Goal: Information Seeking & Learning: Learn about a topic

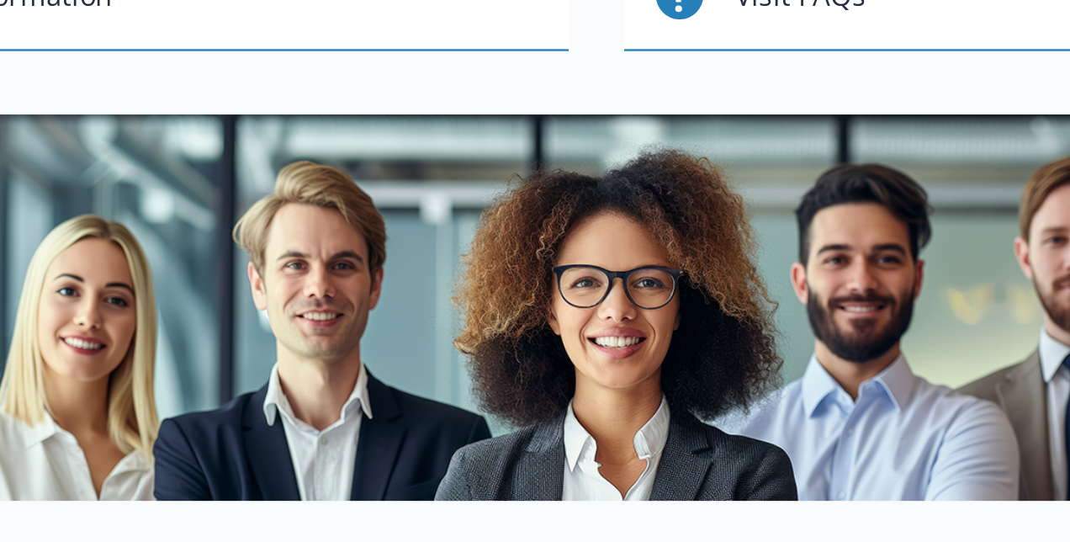
drag, startPoint x: 698, startPoint y: 338, endPoint x: 664, endPoint y: 349, distance: 36.2
click at [664, 349] on img at bounding box center [655, 325] width 789 height 164
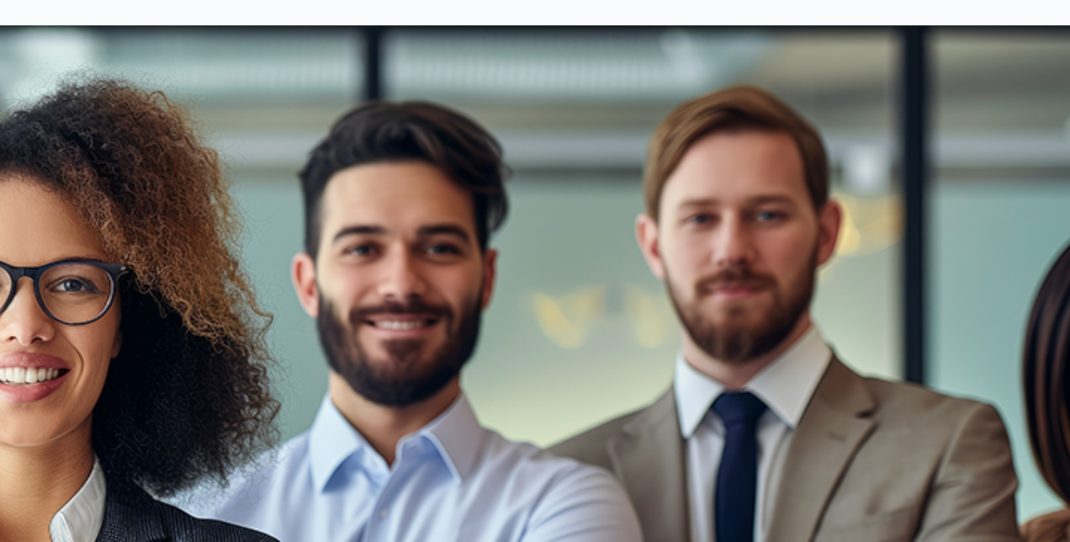
scroll to position [0, 13]
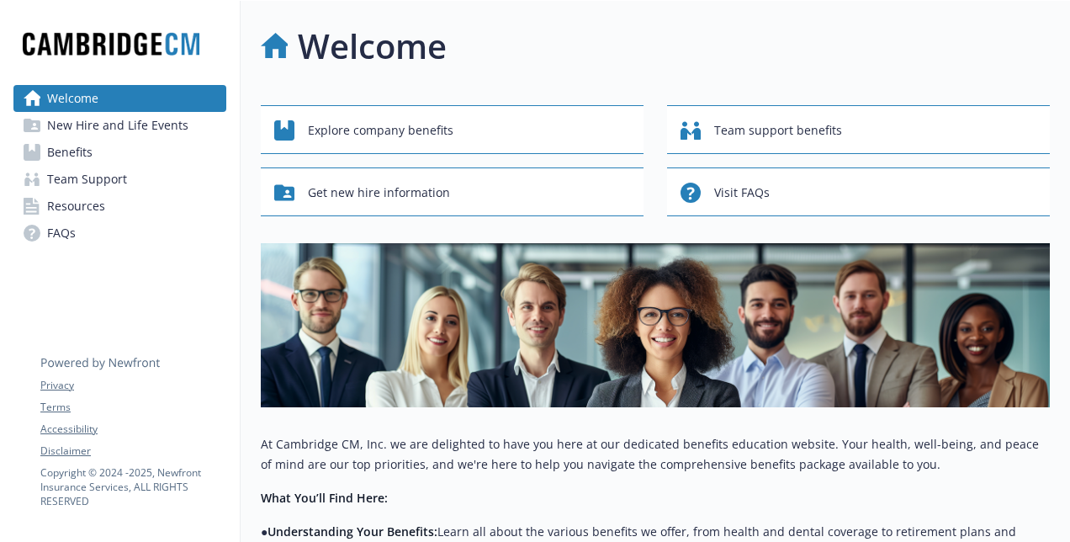
click at [118, 116] on span "New Hire and Life Events" at bounding box center [117, 125] width 141 height 27
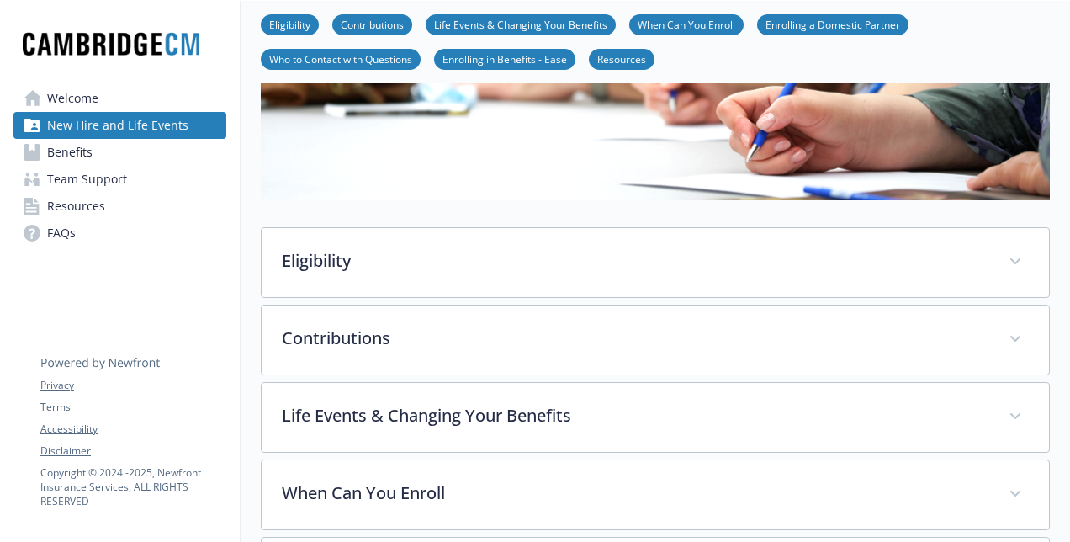
scroll to position [140, 13]
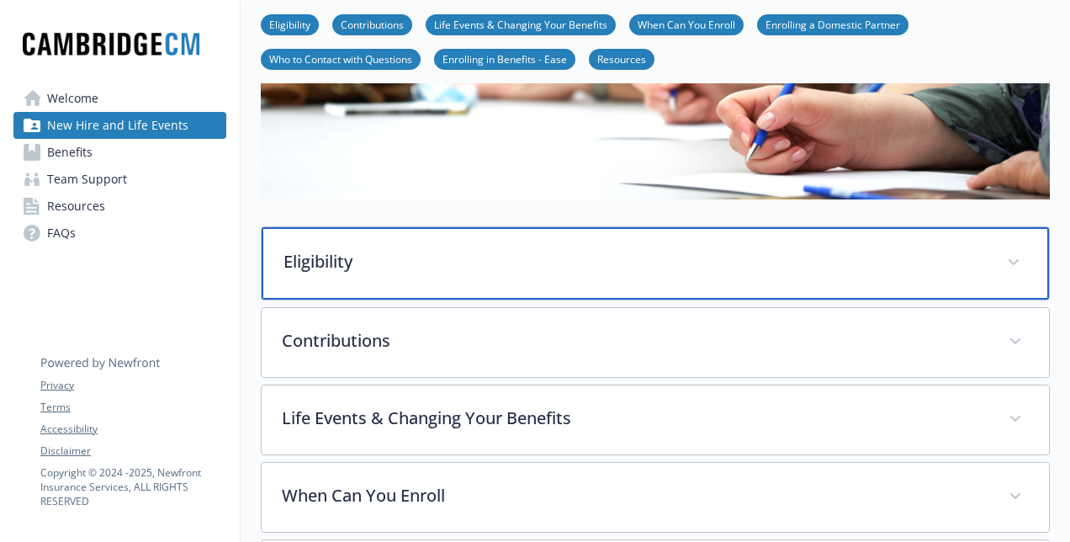
click at [356, 277] on div "Eligibility" at bounding box center [656, 263] width 788 height 72
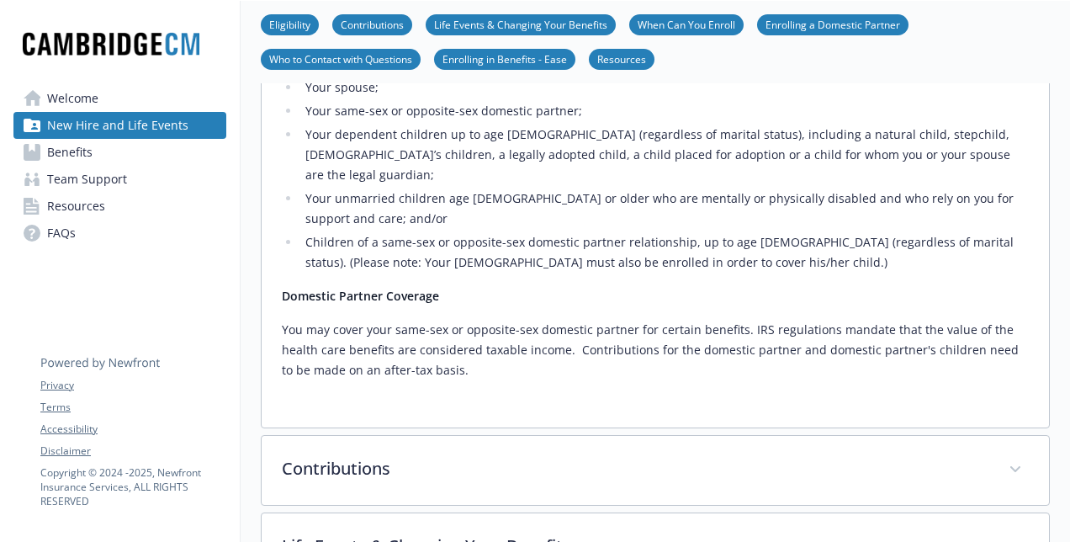
scroll to position [518, 13]
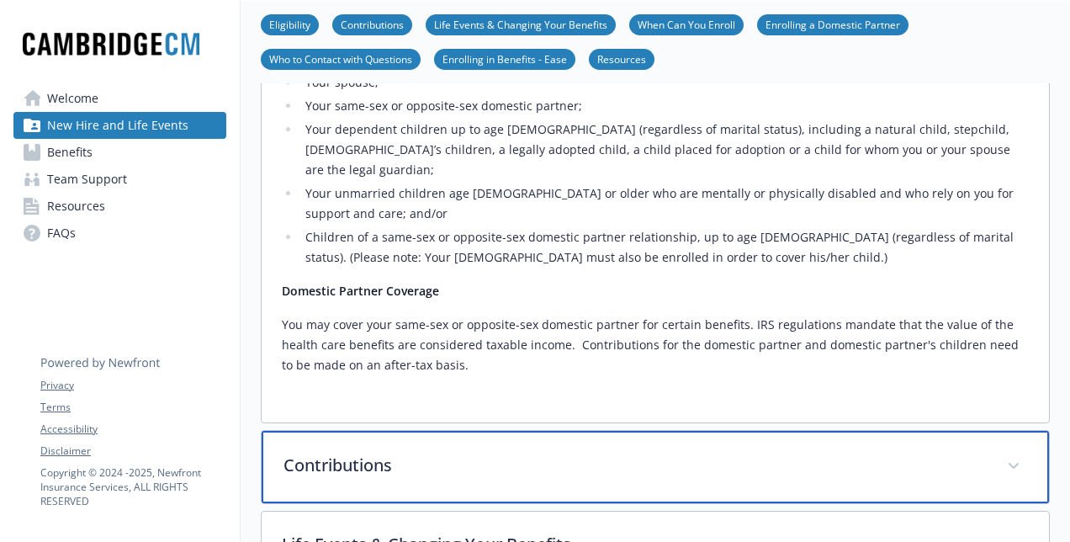
click at [445, 453] on p "Contributions" at bounding box center [635, 465] width 703 height 25
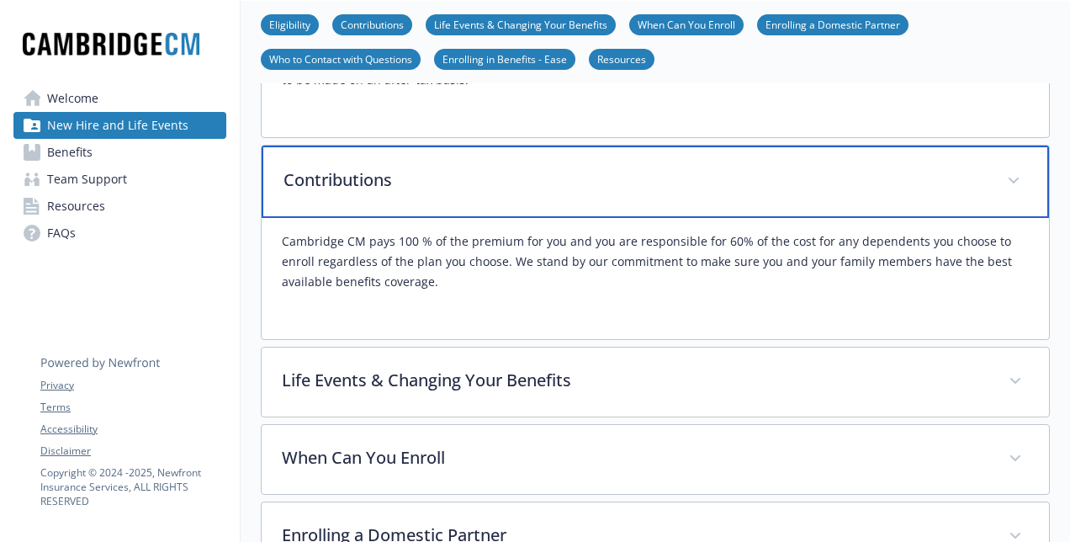
scroll to position [805, 13]
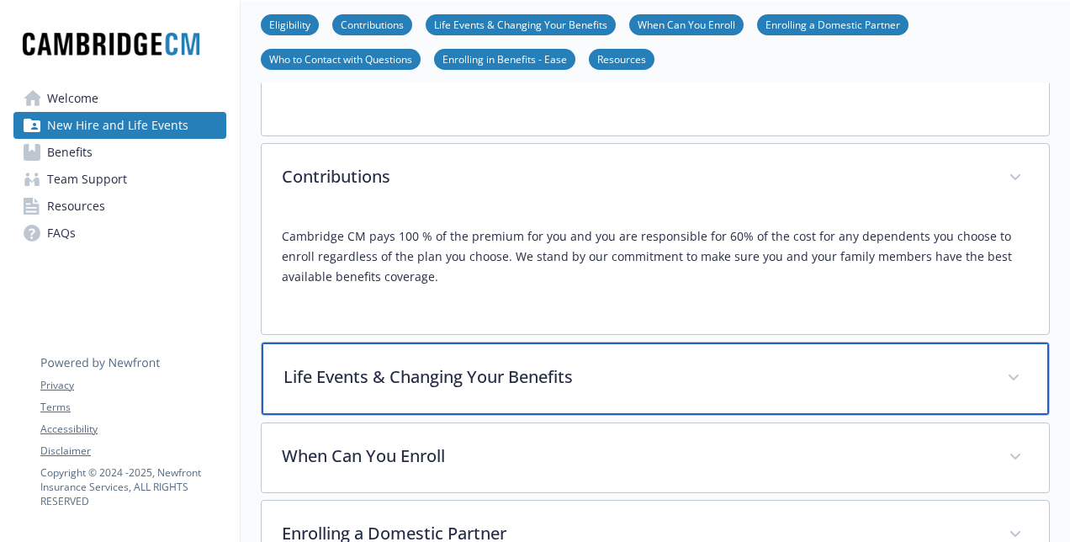
click at [439, 348] on div "Life Events & Changing Your Benefits" at bounding box center [656, 378] width 788 height 72
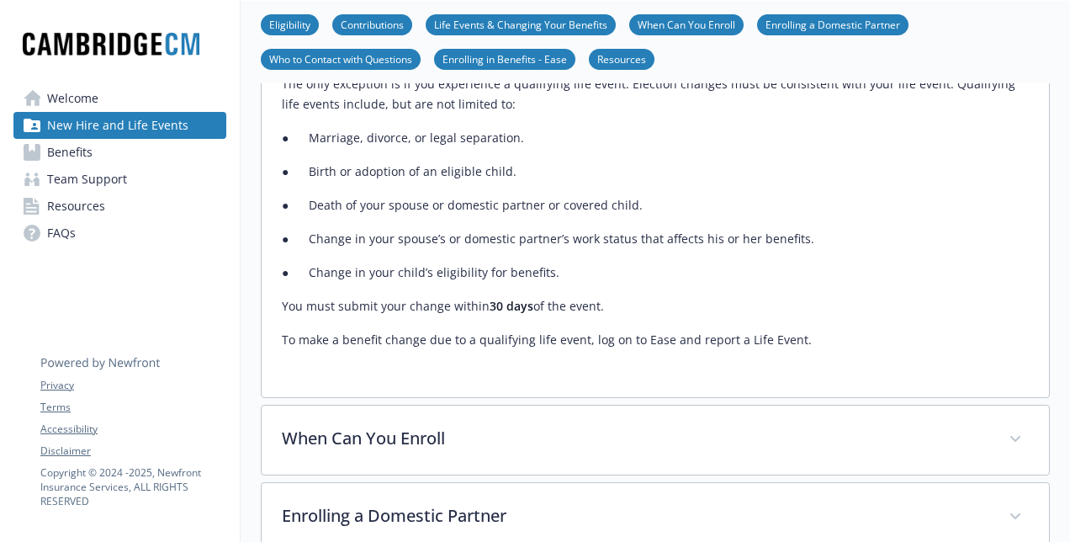
scroll to position [1194, 13]
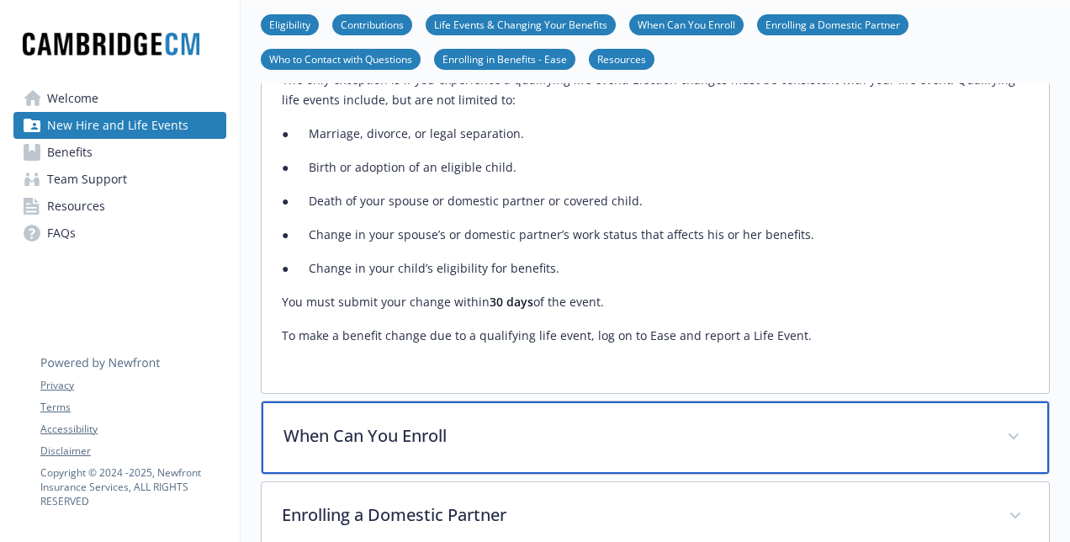
click at [584, 423] on p "When Can You Enroll" at bounding box center [635, 435] width 703 height 25
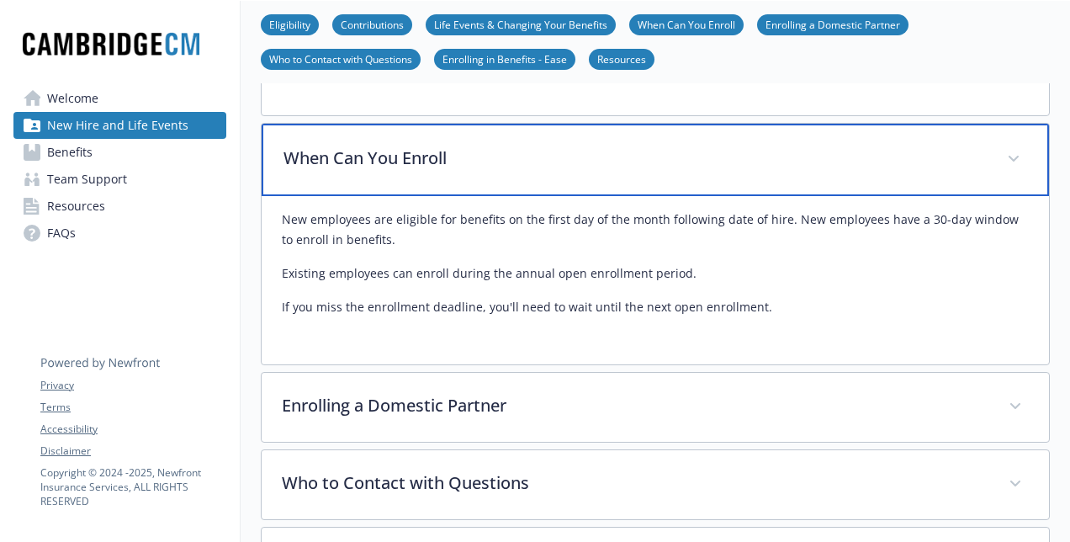
scroll to position [1481, 13]
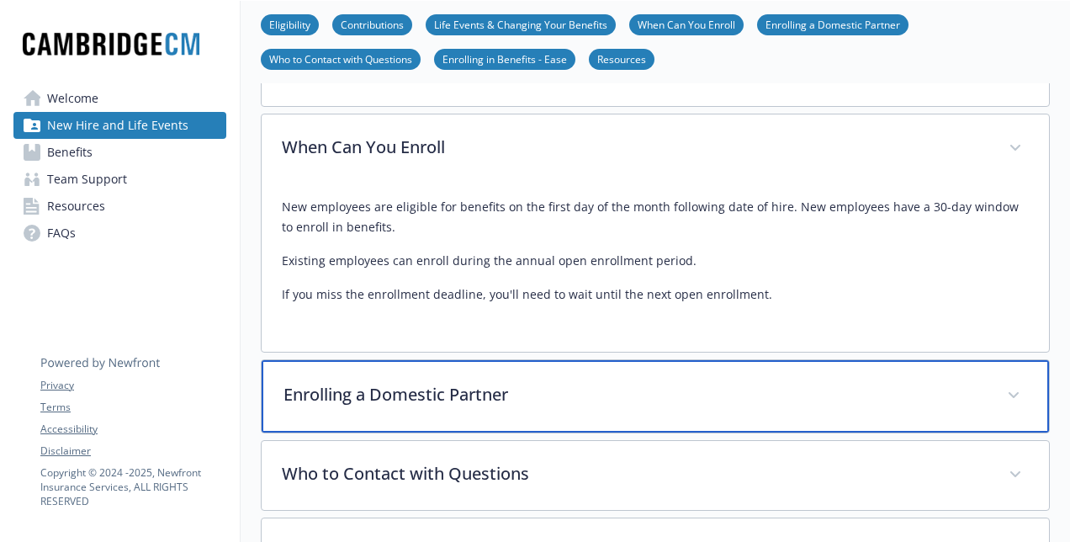
click at [690, 382] on p "Enrolling a Domestic Partner" at bounding box center [635, 394] width 703 height 25
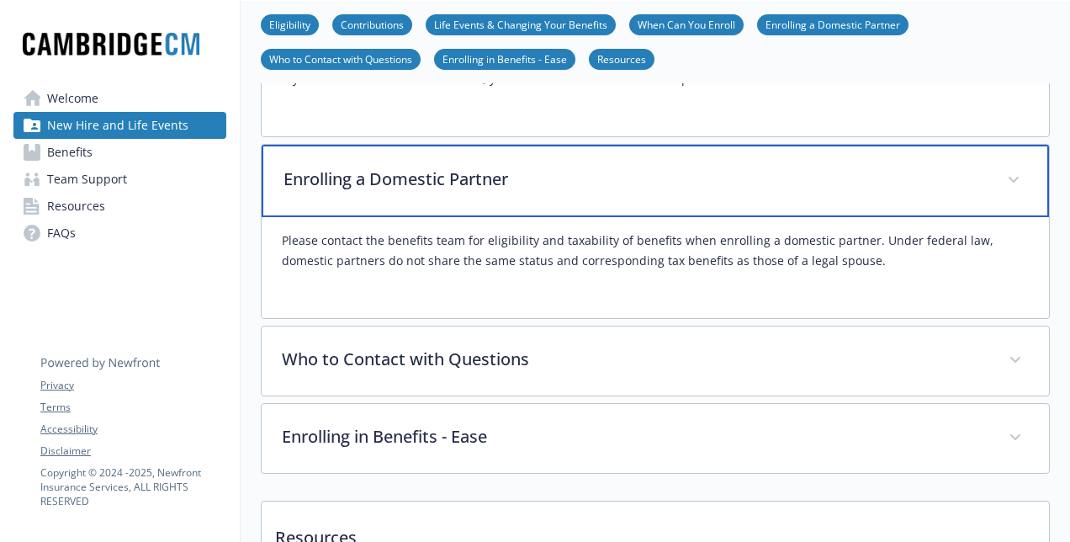
scroll to position [1755, 13]
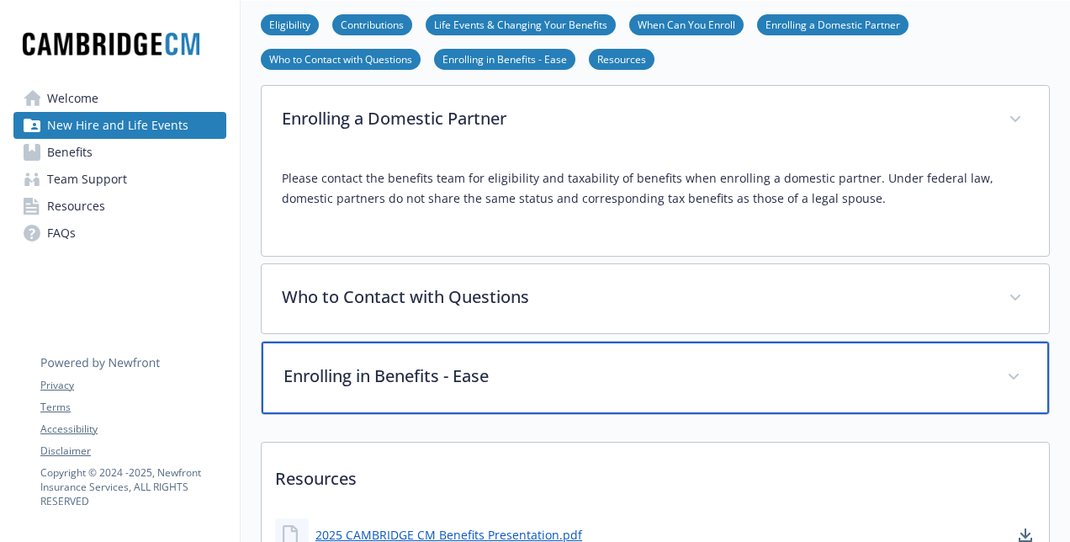
click at [517, 364] on p "Enrolling in Benefits - Ease" at bounding box center [635, 376] width 703 height 25
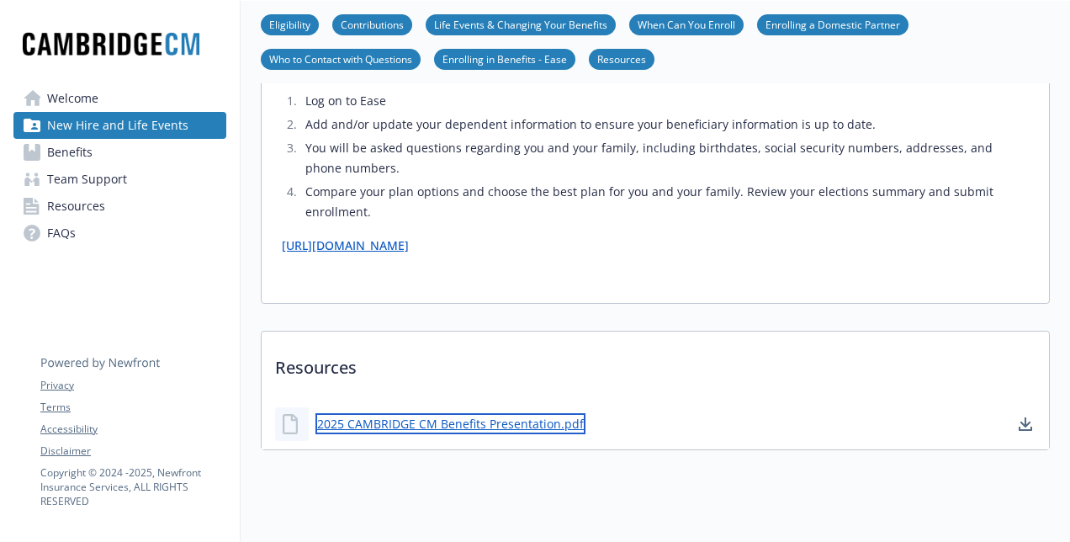
scroll to position [2213, 13]
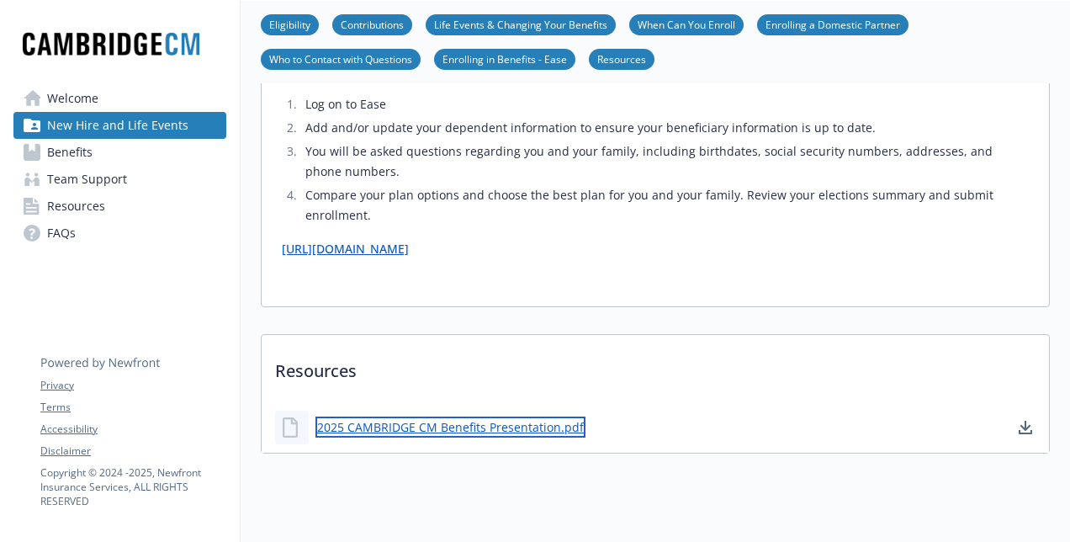
click at [401, 417] on link "2025 CAMBRIDGE CM Benefits Presentation.pdf" at bounding box center [451, 427] width 270 height 21
click at [372, 417] on link "2025 CAMBRIDGE CM Benefits Presentation.pdf" at bounding box center [451, 427] width 270 height 21
click at [512, 417] on link "2025 CAMBRIDGE CM Benefits Presentation.pdf" at bounding box center [451, 427] width 270 height 21
click at [539, 417] on link "2025 CAMBRIDGE CM Benefits Presentation.pdf" at bounding box center [451, 427] width 270 height 21
